Goal: Check status: Check status

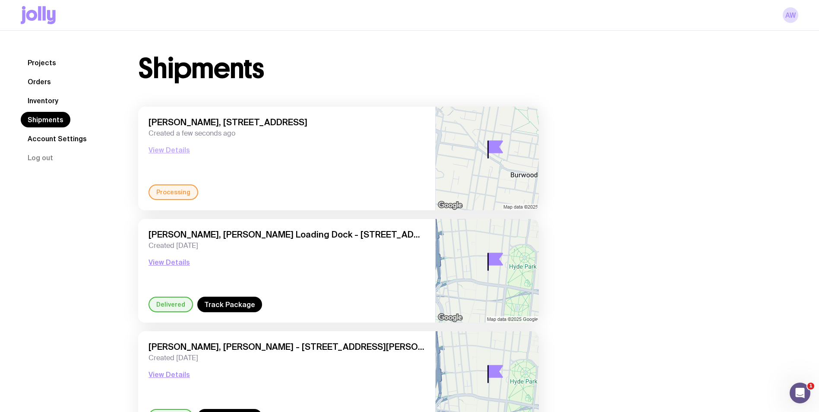
click at [160, 150] on button "View Details" at bounding box center [169, 150] width 41 height 10
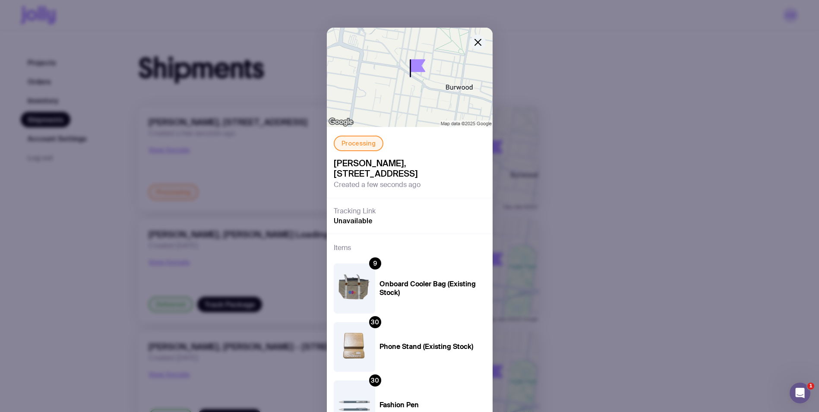
click at [477, 37] on button "button" at bounding box center [478, 43] width 16 height 16
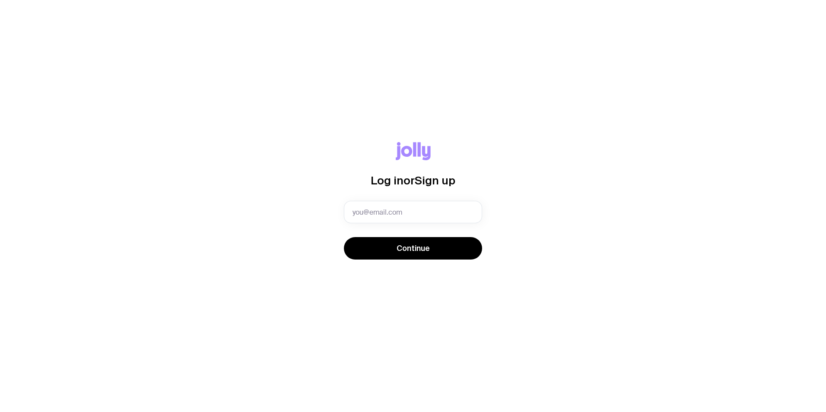
type input "aweeks@onboardmeetings.com"
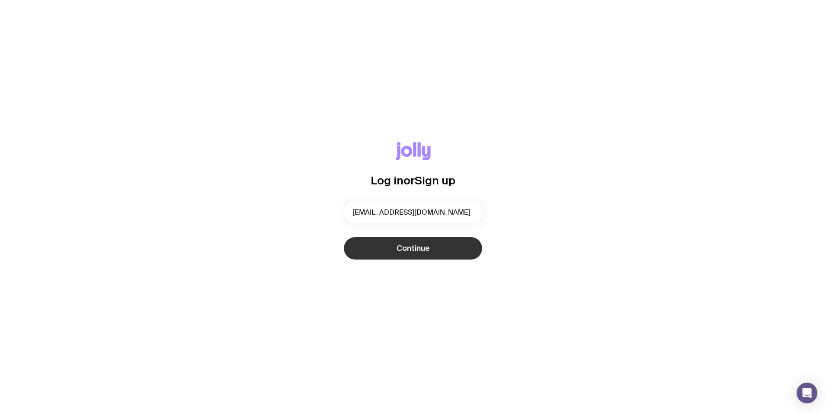
click at [403, 247] on span "Continue" at bounding box center [412, 248] width 33 height 10
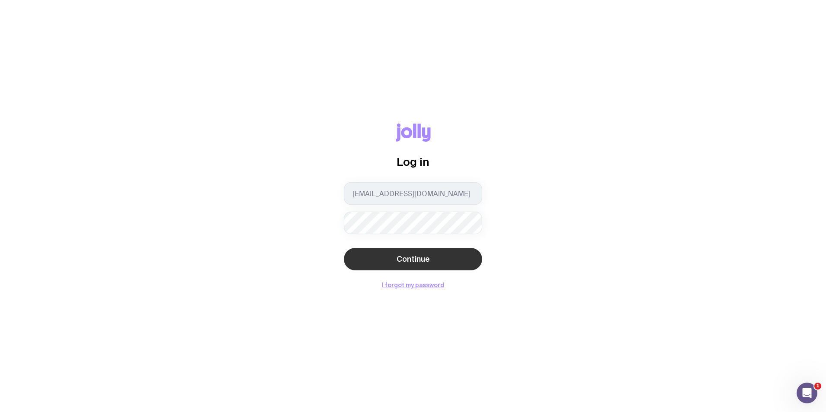
click at [410, 257] on span "Continue" at bounding box center [412, 259] width 33 height 10
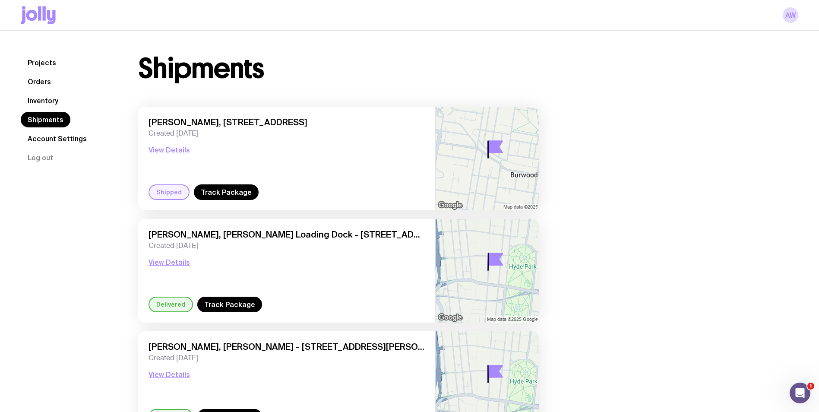
click at [174, 189] on div "Shipped" at bounding box center [169, 192] width 41 height 16
click at [176, 148] on button "View Details" at bounding box center [169, 150] width 41 height 10
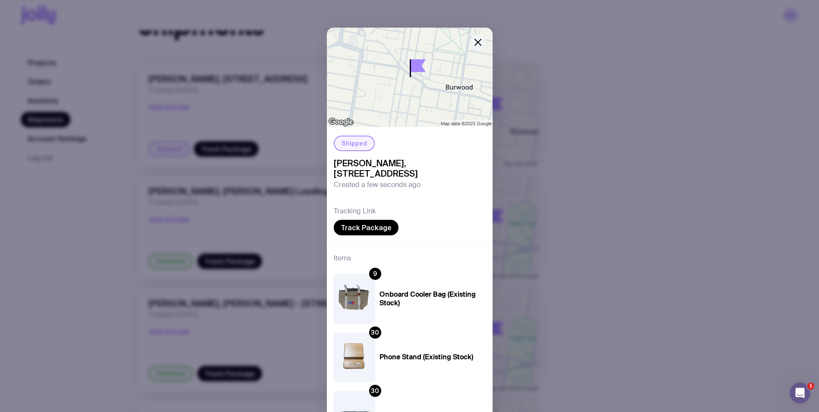
click at [473, 43] on icon "button" at bounding box center [478, 42] width 10 height 10
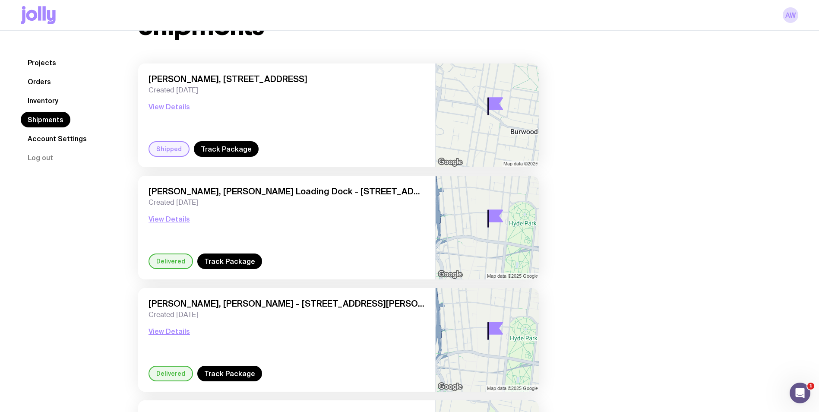
click at [625, 146] on div "Shipments Tasha Yogiswara, Unit 106 68 Railway Parade, Burwood NSW, Australia, …" at bounding box center [457, 318] width 681 height 613
